Goal: Register for event/course: Sign up to attend an event or enroll in a course

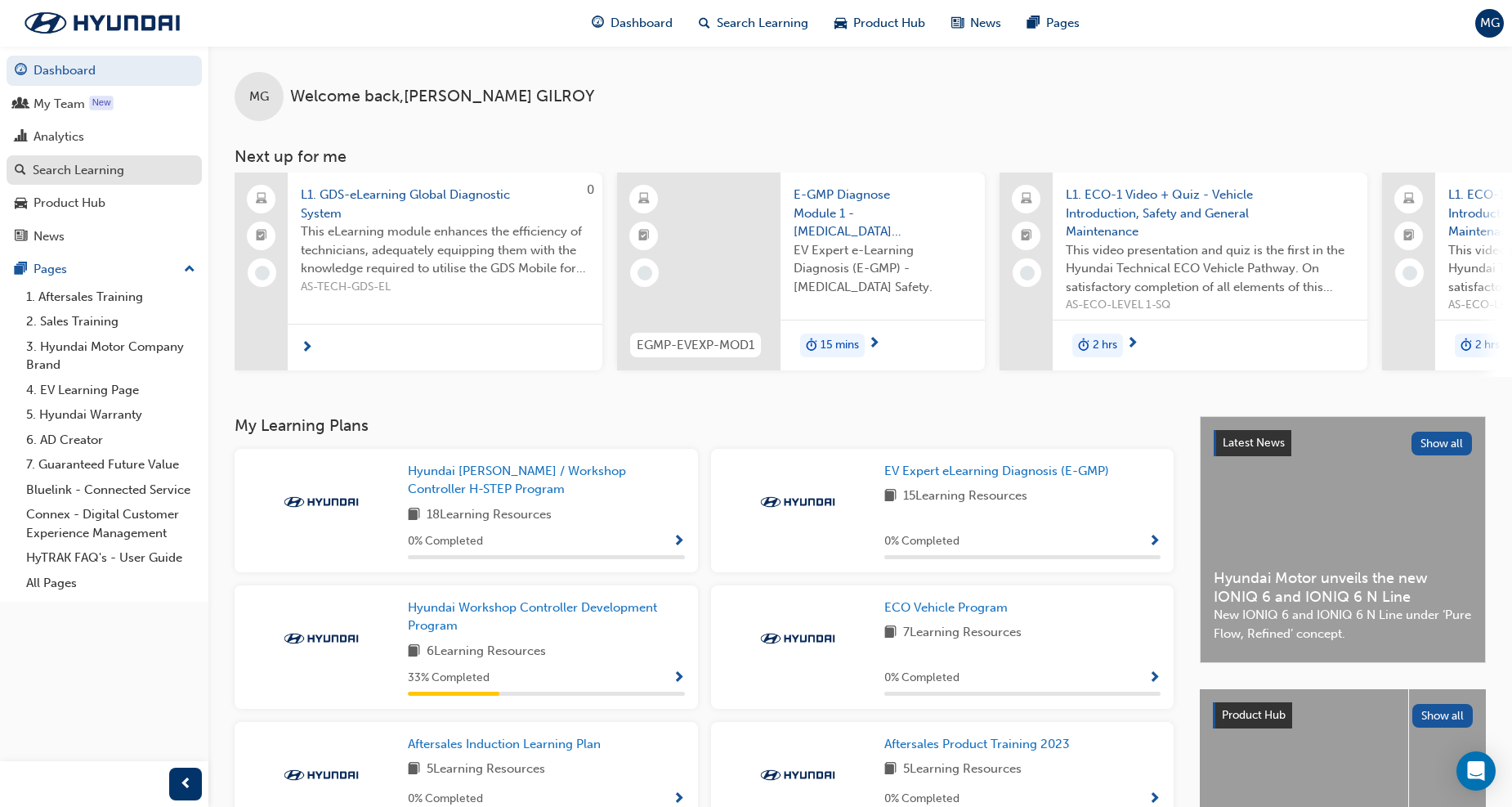
click at [70, 167] on div "Search Learning" at bounding box center [78, 170] width 92 height 19
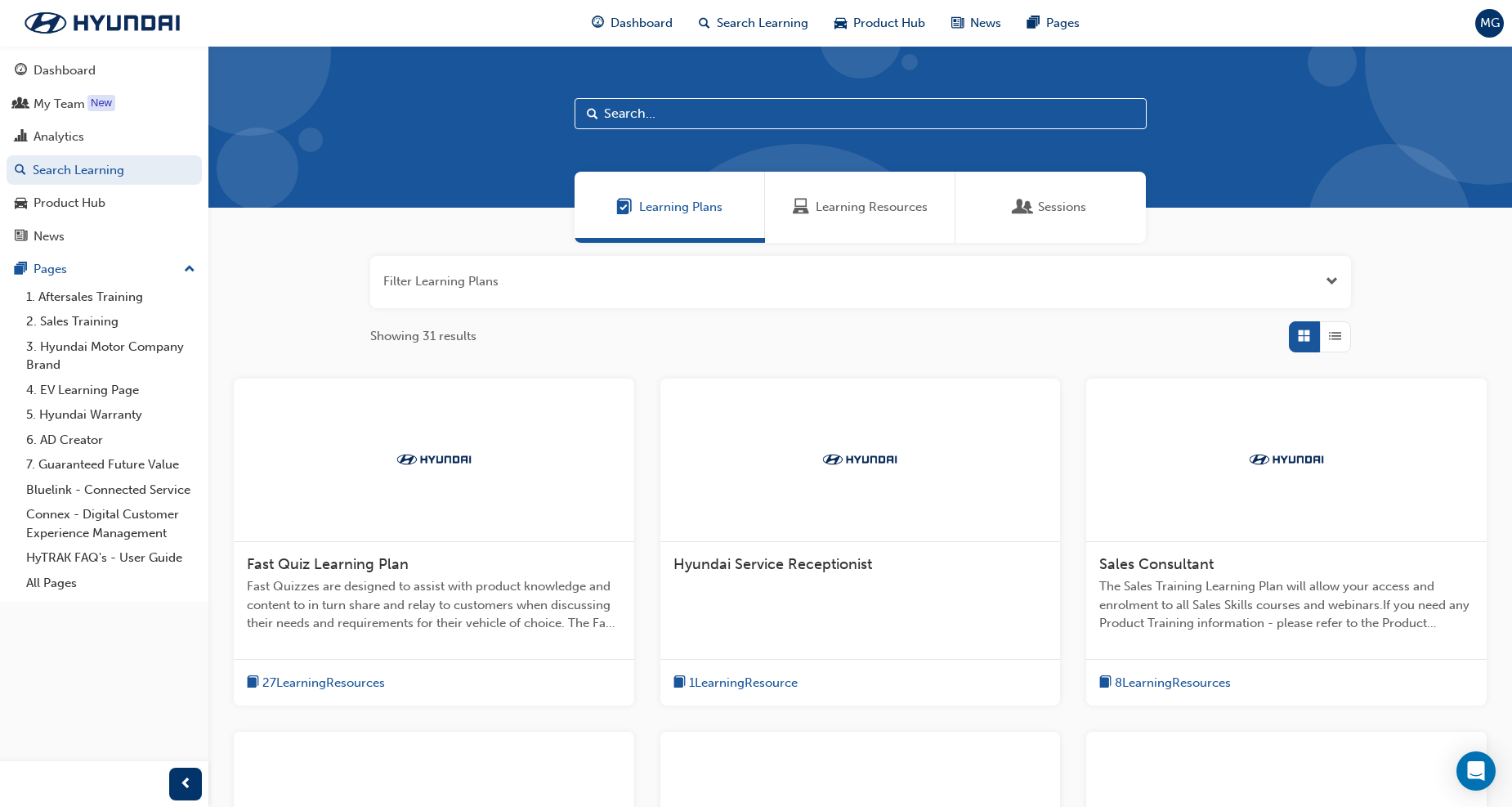
click at [1020, 217] on span "Sessions" at bounding box center [1024, 207] width 16 height 19
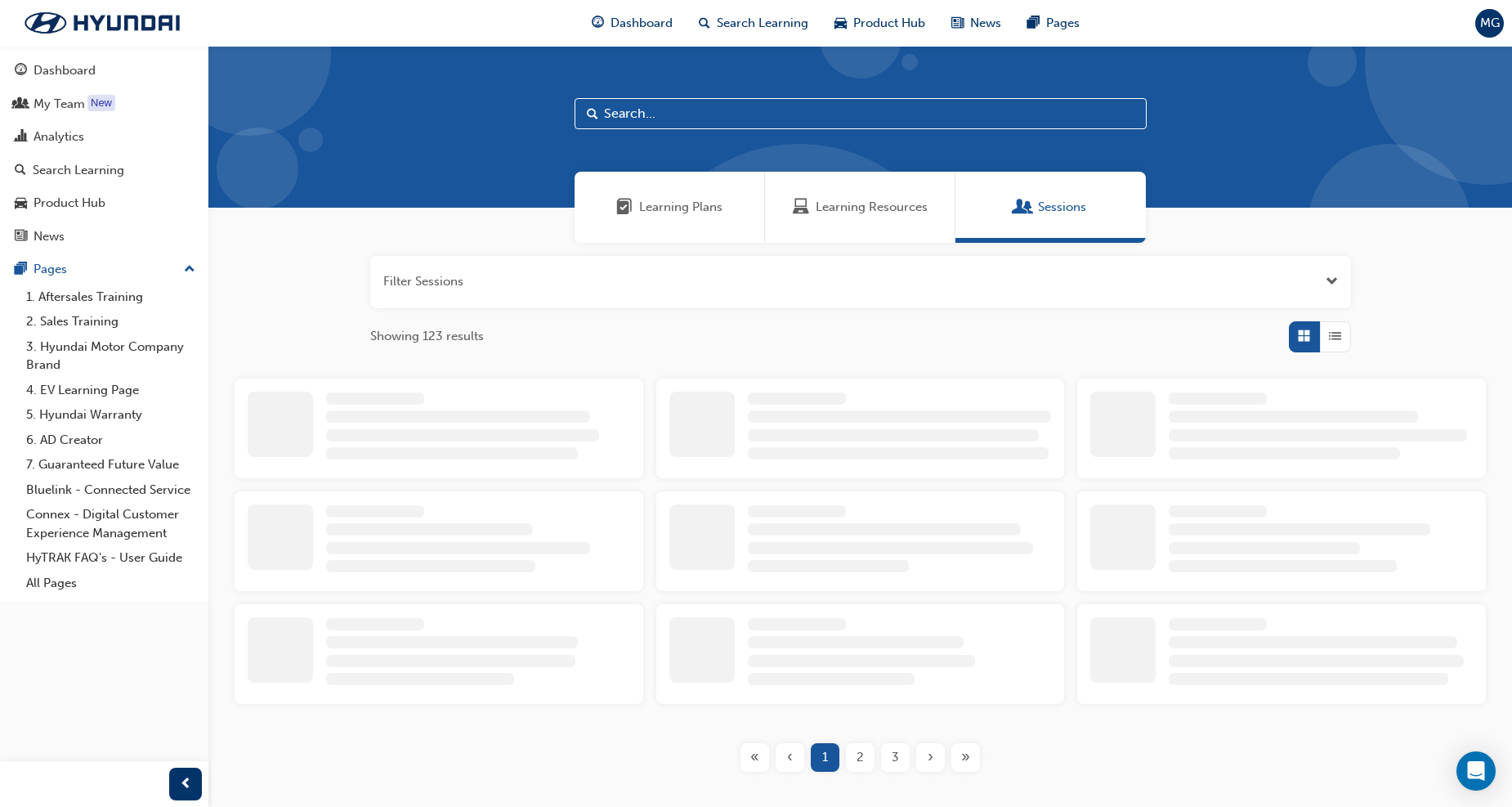
click at [785, 98] on input "text" at bounding box center [860, 113] width 573 height 31
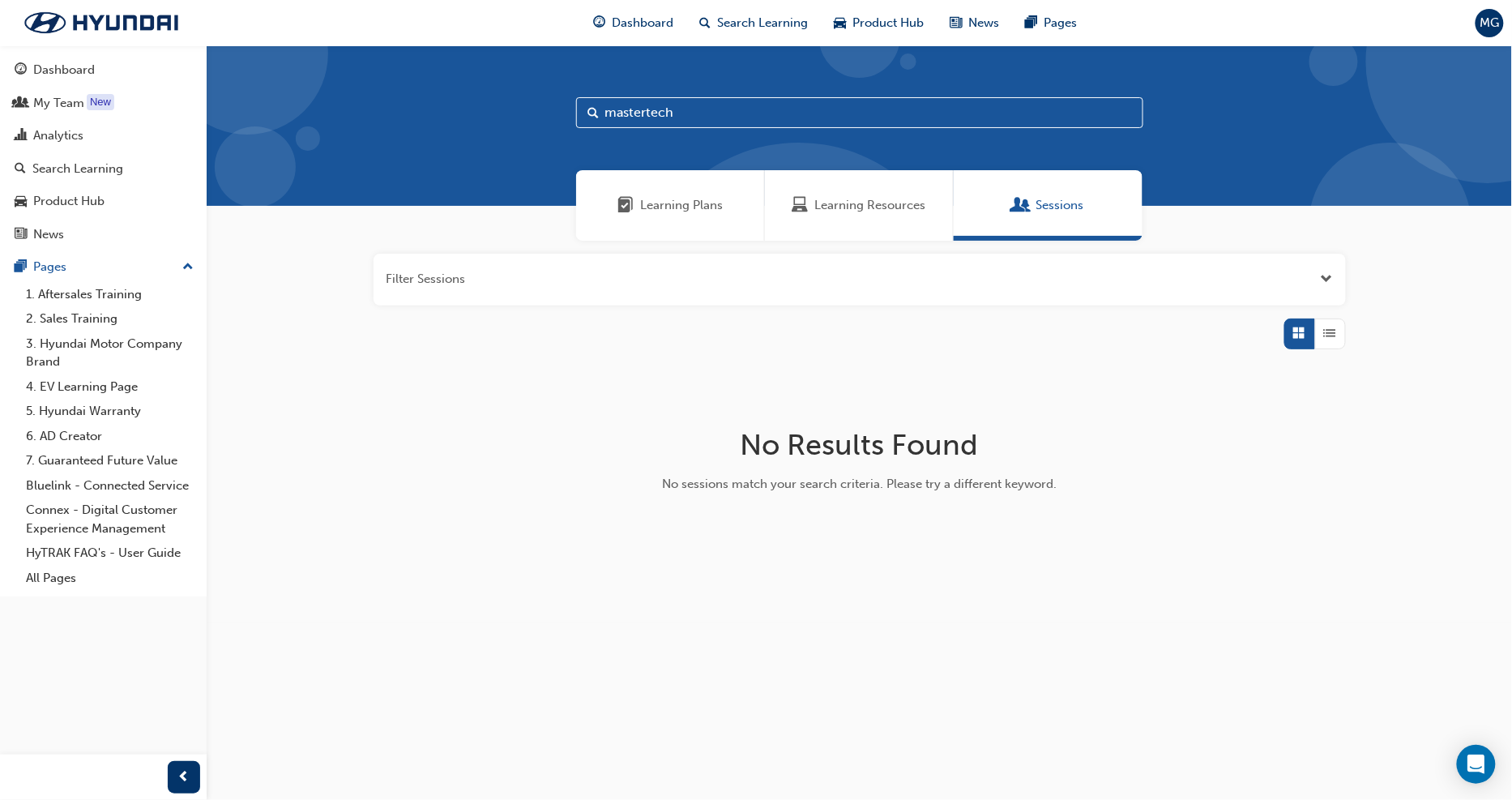
type input "mastertech"
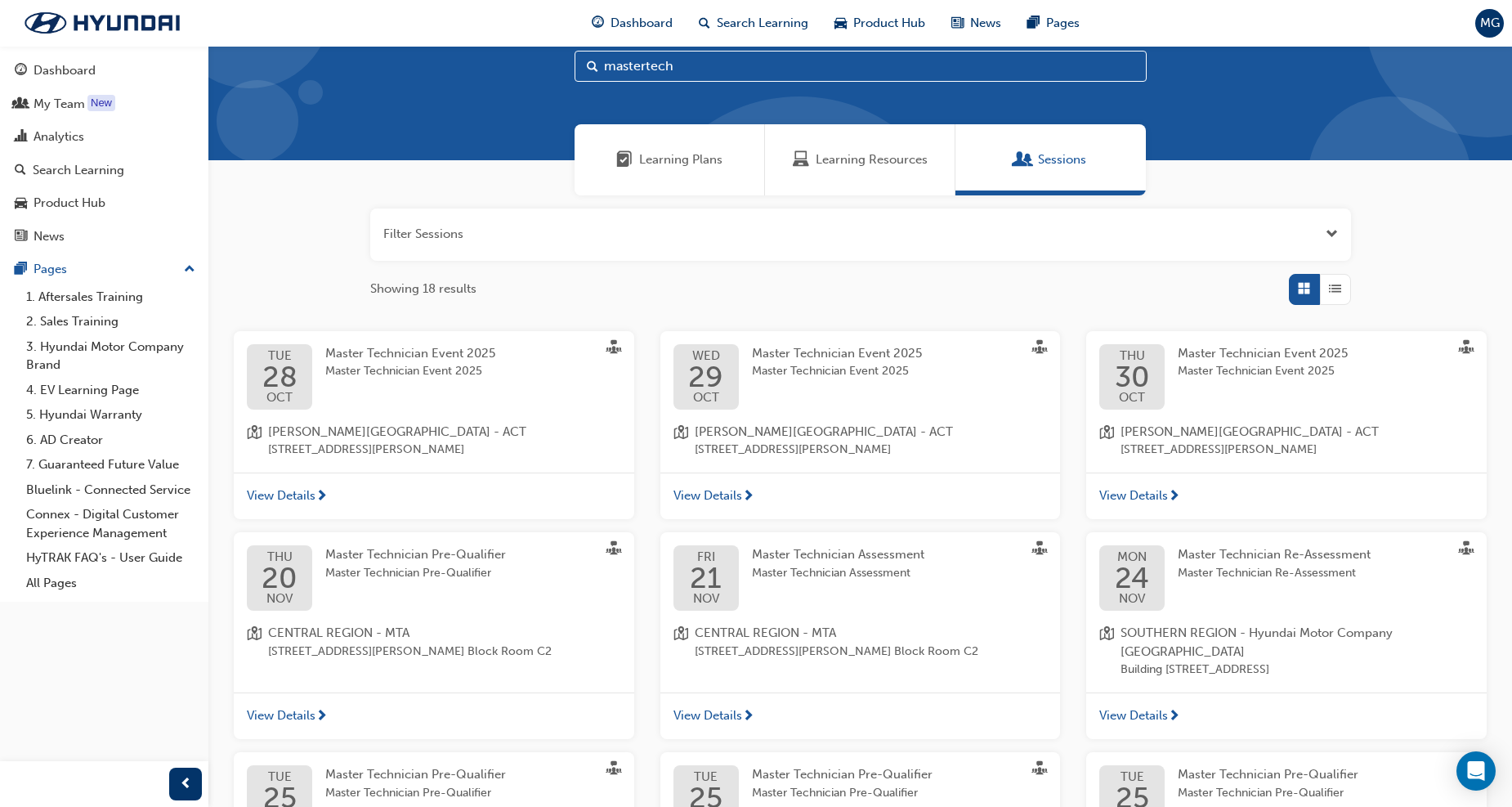
scroll to position [91, 0]
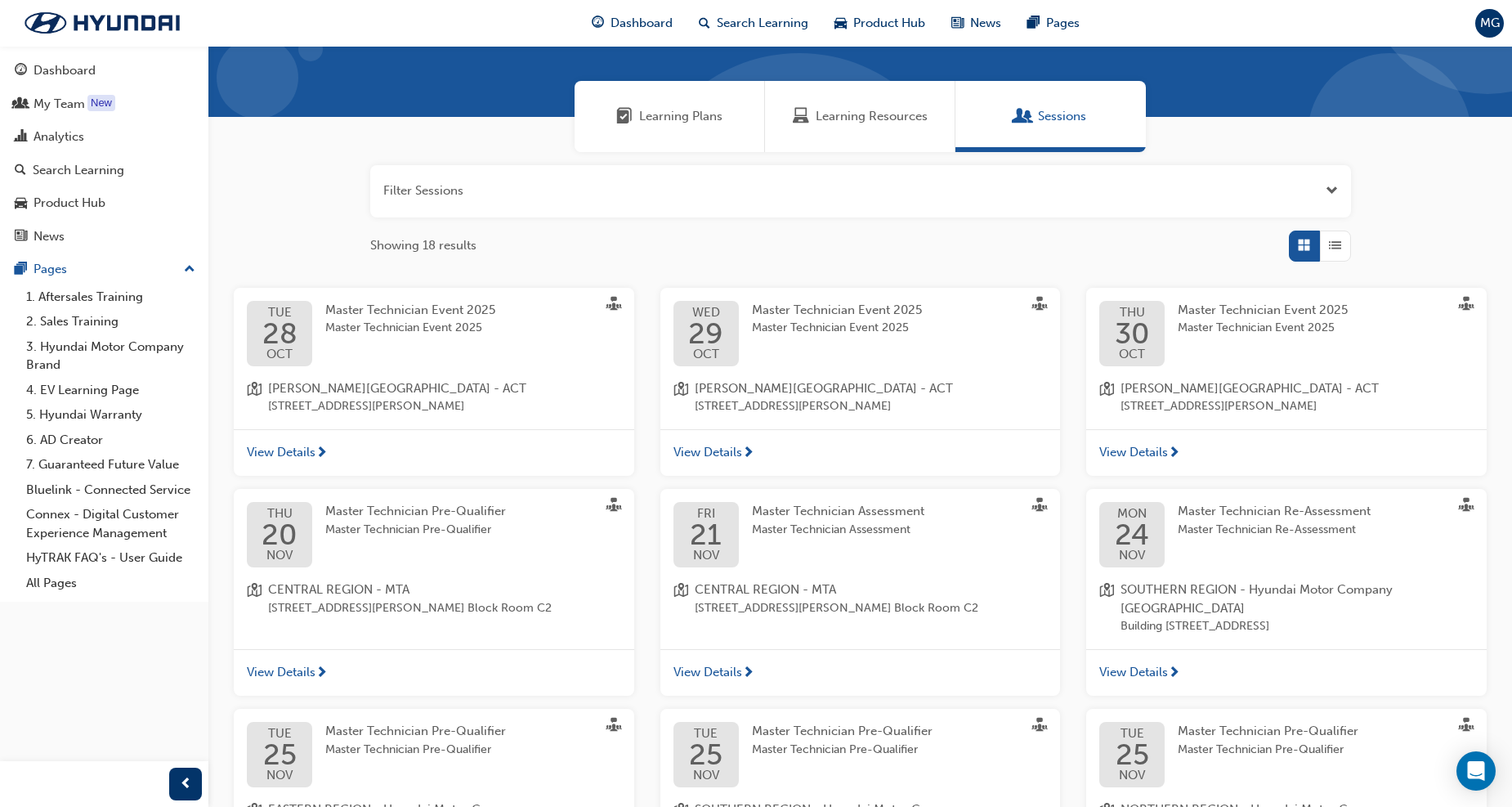
click at [802, 324] on span "Master Technician Event 2025" at bounding box center [837, 328] width 170 height 19
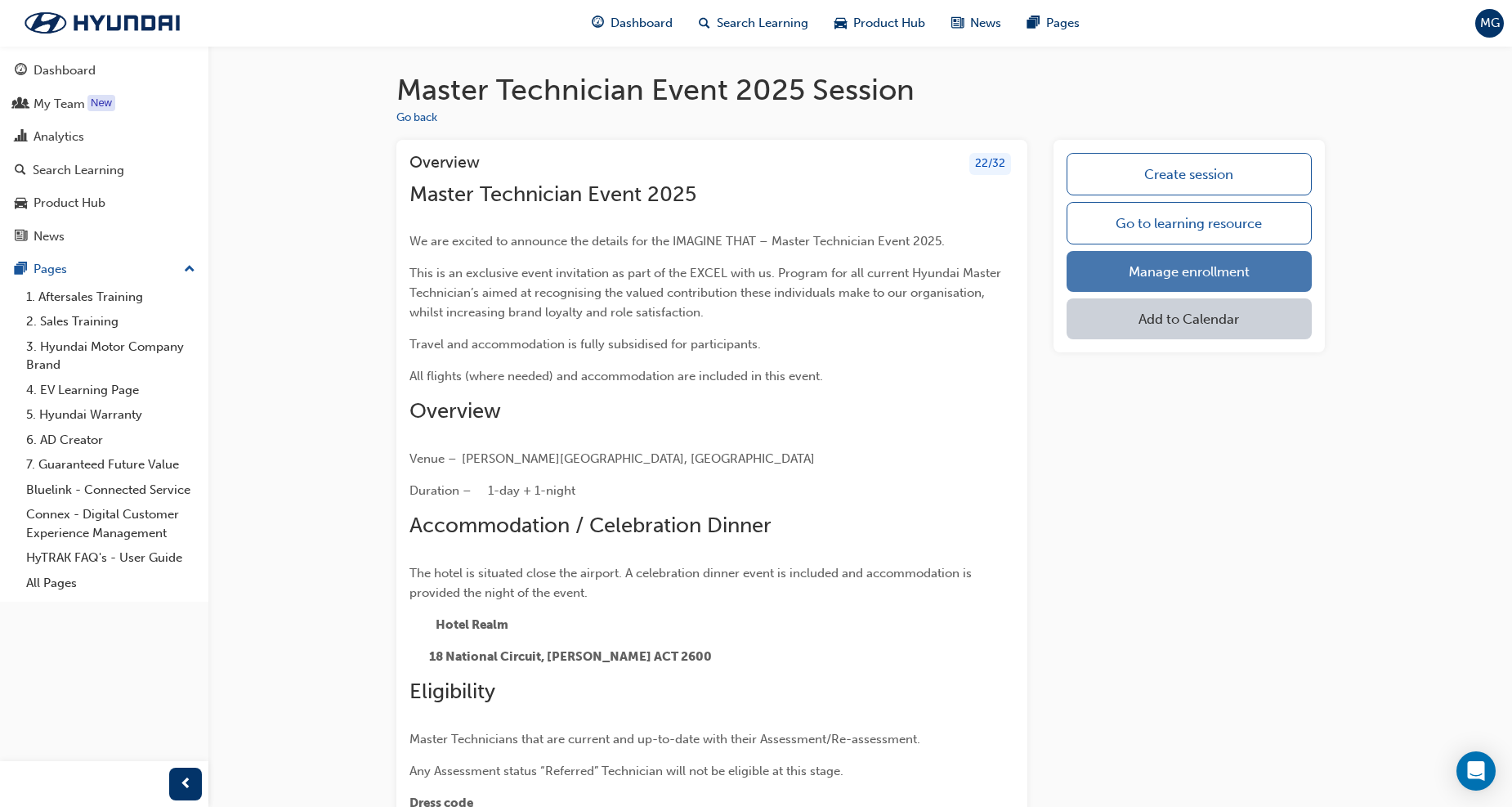
click at [1162, 273] on link "Manage enrollment" at bounding box center [1188, 271] width 244 height 41
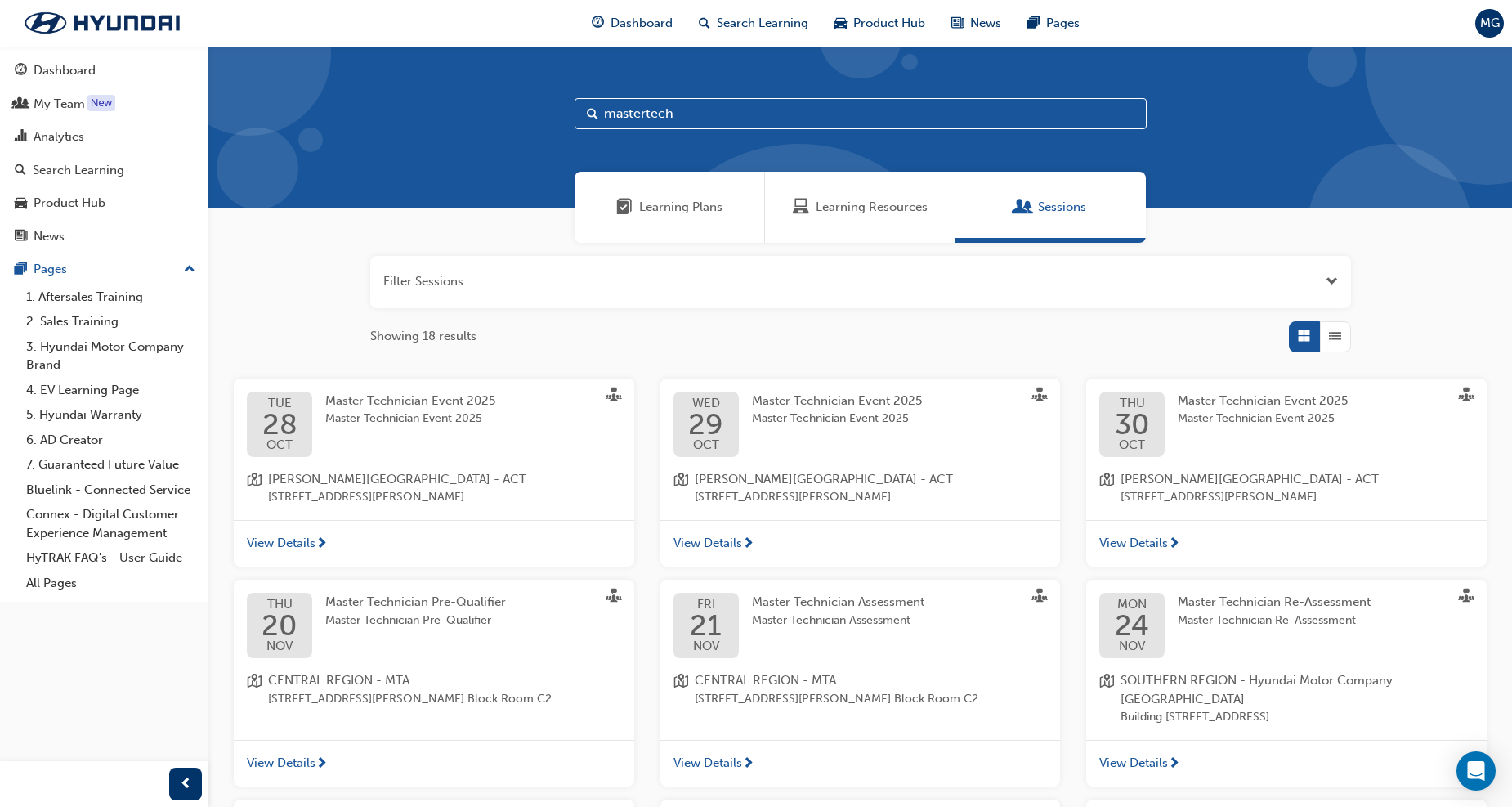
click at [345, 462] on div "[DATE] Master Technician Event 2025 Master Technician Event [STREET_ADDRESS][PE…" at bounding box center [434, 449] width 400 height 142
click at [440, 413] on span "Master Technician Event 2025" at bounding box center [409, 418] width 170 height 19
click at [1240, 425] on span "Master Technician Event 2025" at bounding box center [1262, 418] width 170 height 19
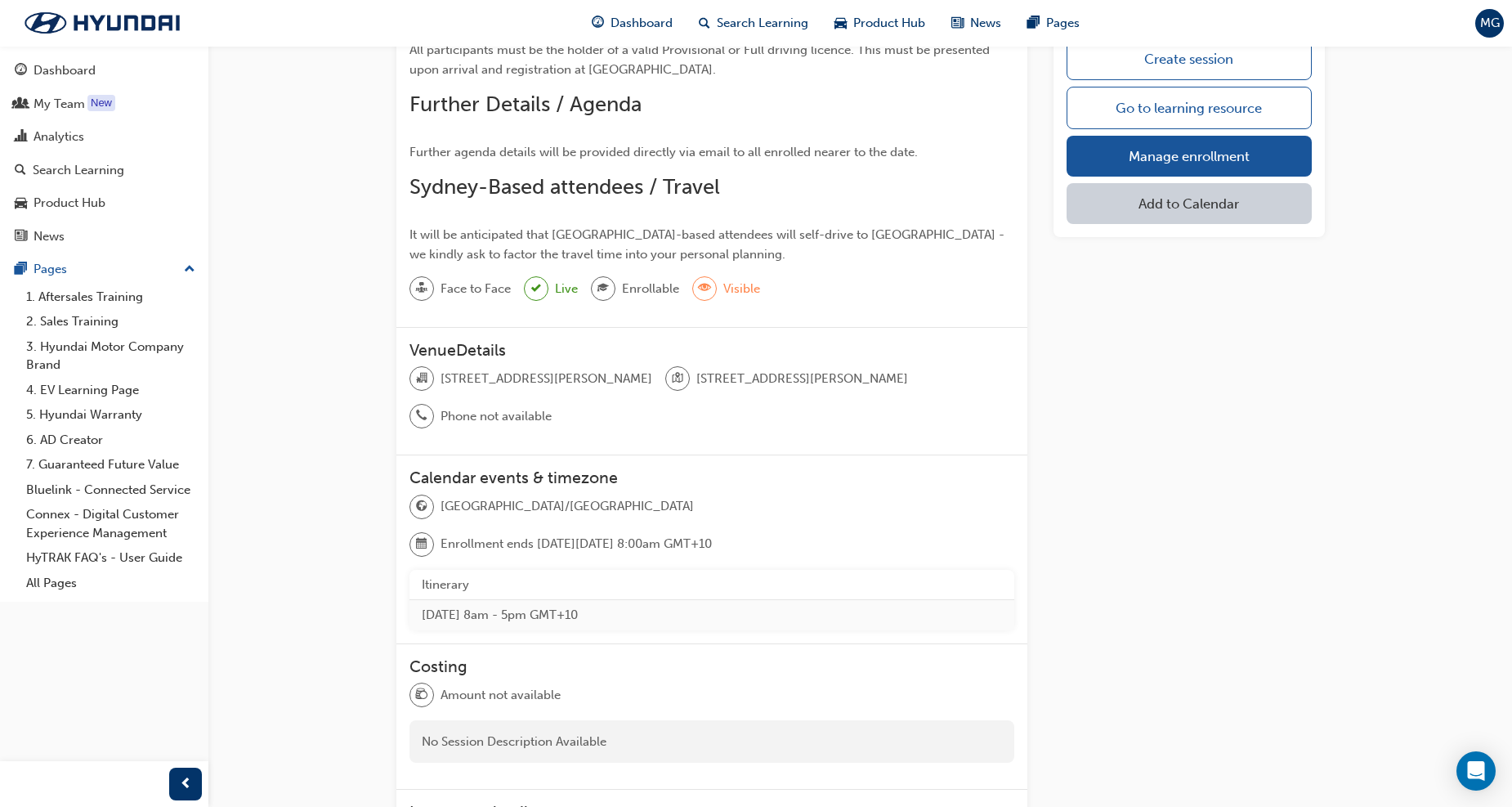
scroll to position [746, 0]
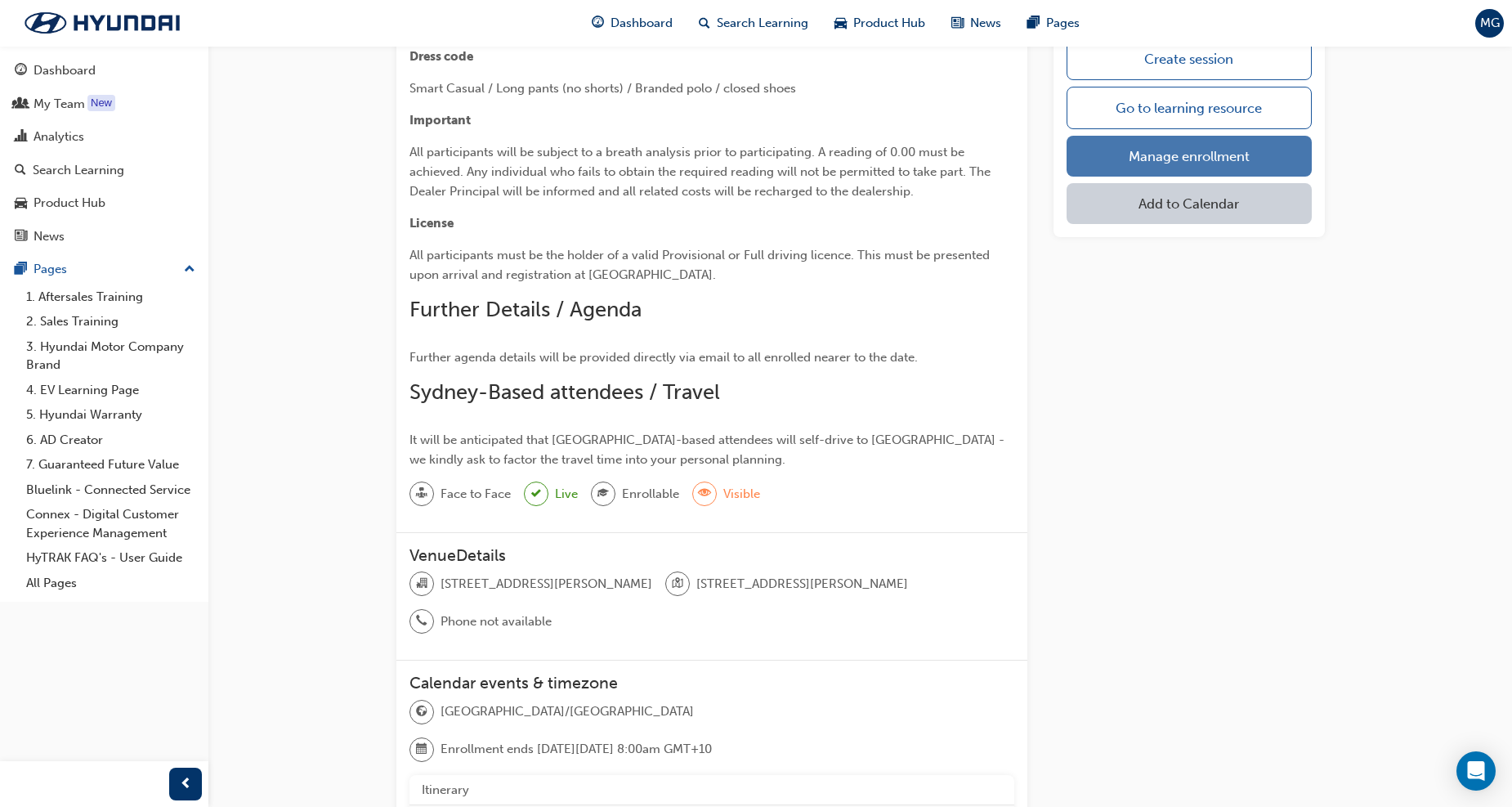
click at [1166, 164] on link "Manage enrollment" at bounding box center [1188, 156] width 244 height 41
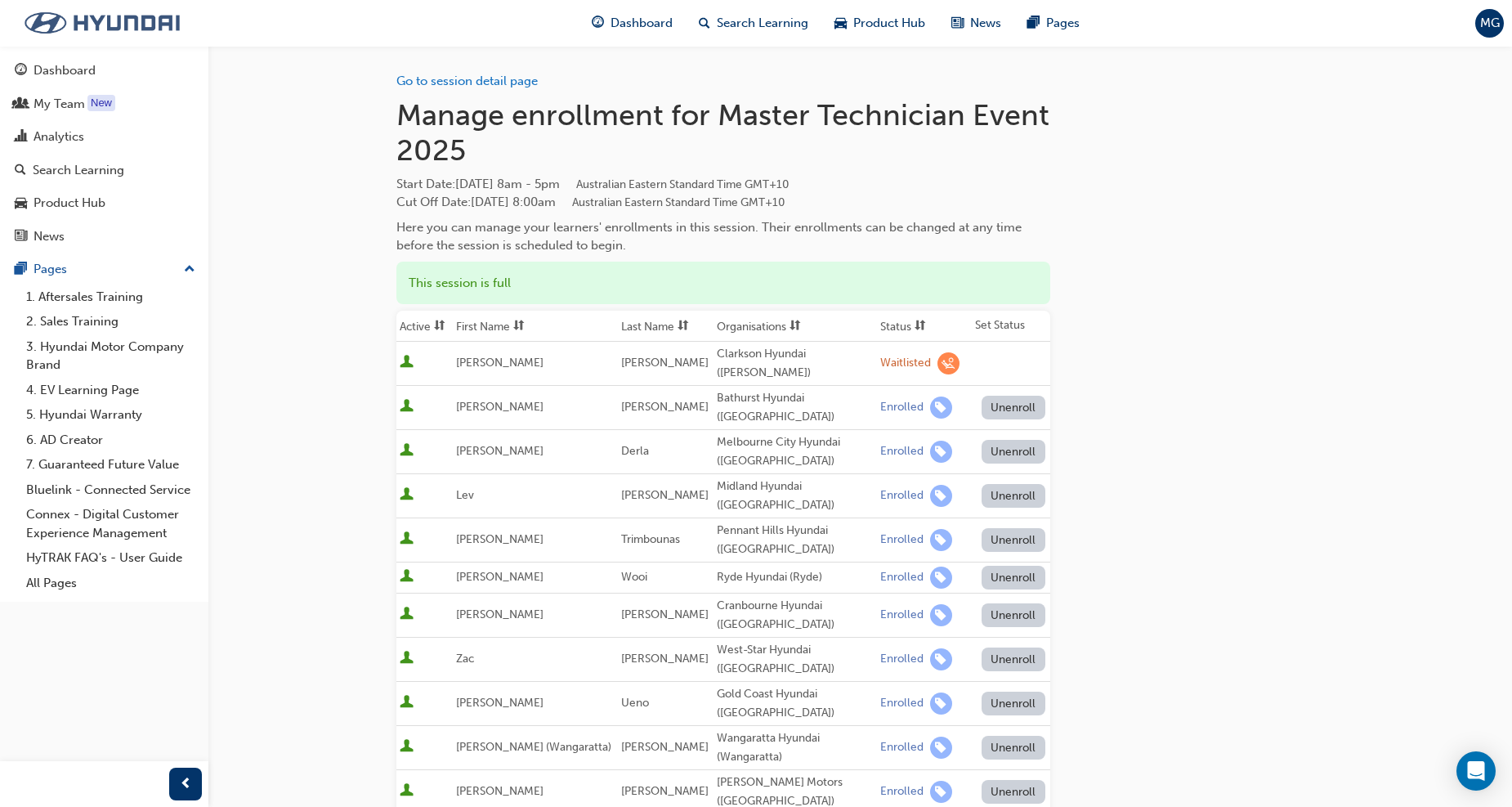
click at [117, 19] on img at bounding box center [102, 23] width 188 height 34
